Goal: Submit feedback/report problem: Submit feedback/report problem

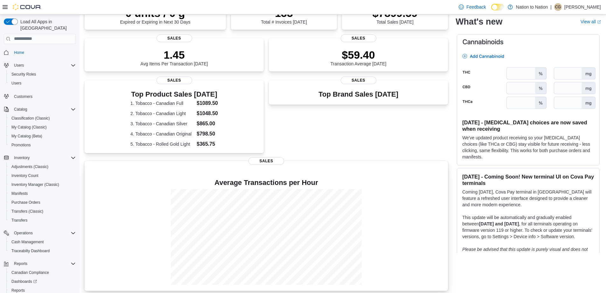
scroll to position [122, 0]
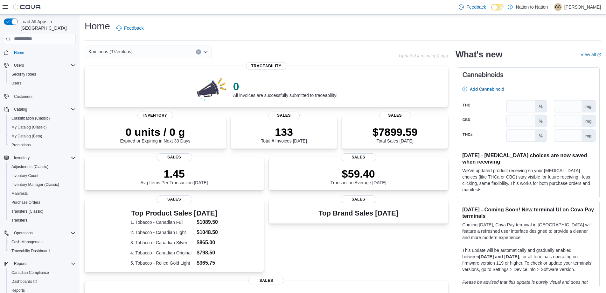
click at [297, 29] on div "Home Feedback" at bounding box center [343, 28] width 517 height 17
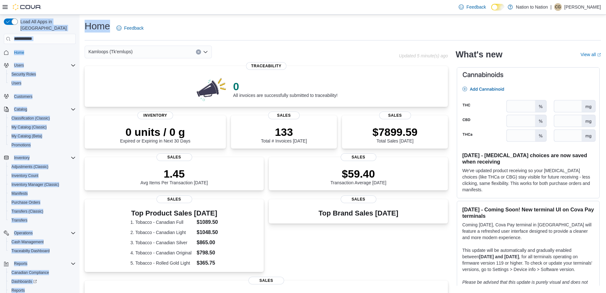
drag, startPoint x: 109, startPoint y: 26, endPoint x: 79, endPoint y: 25, distance: 30.0
click at [79, 25] on div "Load All Apps in New Hub Home Users Security Roles Users Customers Catalog Clas…" at bounding box center [303, 215] width 606 height 400
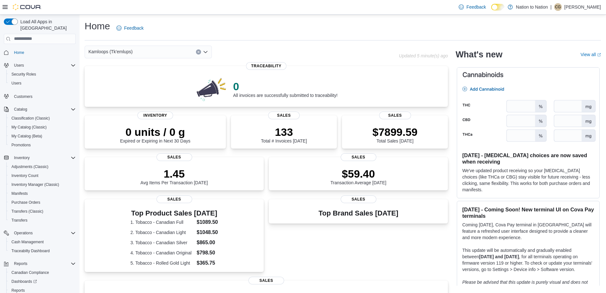
click at [182, 24] on div "Home Feedback" at bounding box center [343, 28] width 517 height 17
click at [198, 24] on div "Home Feedback" at bounding box center [343, 28] width 517 height 17
click at [277, 22] on div "Home Feedback" at bounding box center [343, 28] width 517 height 17
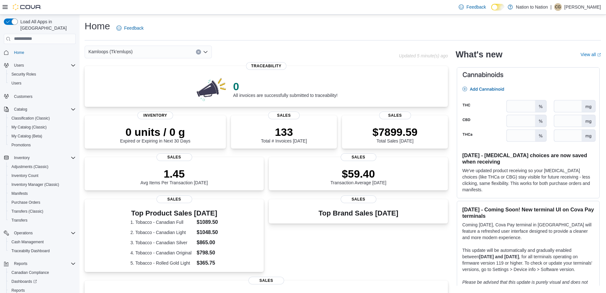
click at [333, 29] on div "Home Feedback" at bounding box center [343, 28] width 517 height 17
click at [285, 31] on div "Home Feedback" at bounding box center [343, 28] width 517 height 17
